Goal: Task Accomplishment & Management: Use online tool/utility

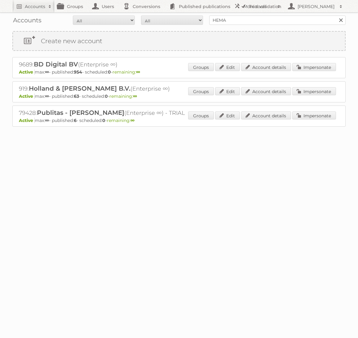
type input "HEMA BV"
click at [336, 16] on input "Search" at bounding box center [340, 20] width 9 height 9
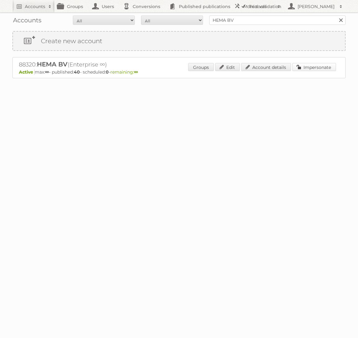
click at [301, 63] on link "Impersonate" at bounding box center [314, 67] width 44 height 8
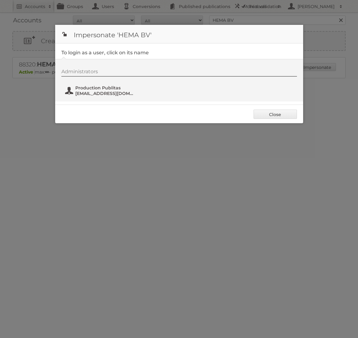
click at [95, 93] on span "[EMAIL_ADDRESS][DOMAIN_NAME]" at bounding box center [105, 94] width 60 height 6
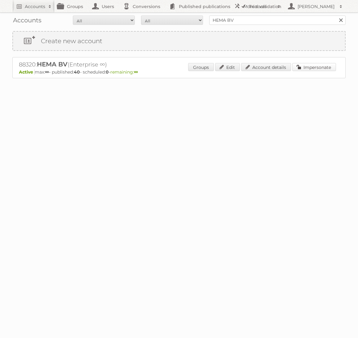
click at [316, 67] on link "Impersonate" at bounding box center [314, 67] width 44 height 8
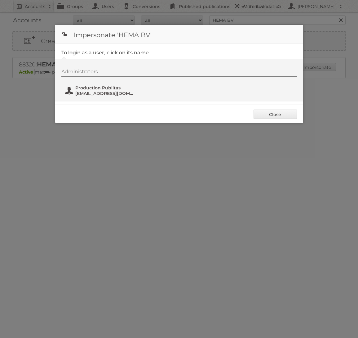
click at [80, 86] on span "Production Publitas" at bounding box center [105, 88] width 60 height 6
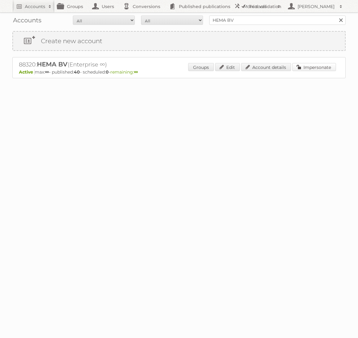
click at [313, 65] on link "Impersonate" at bounding box center [314, 67] width 44 height 8
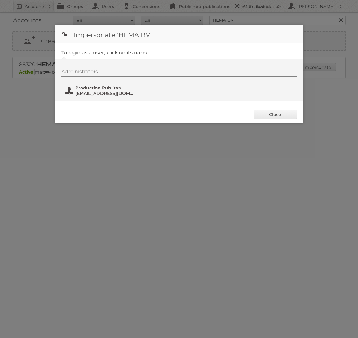
click at [102, 96] on button "Production Publitas [EMAIL_ADDRESS][DOMAIN_NAME]" at bounding box center [101, 90] width 73 height 12
